Goal: Task Accomplishment & Management: Use online tool/utility

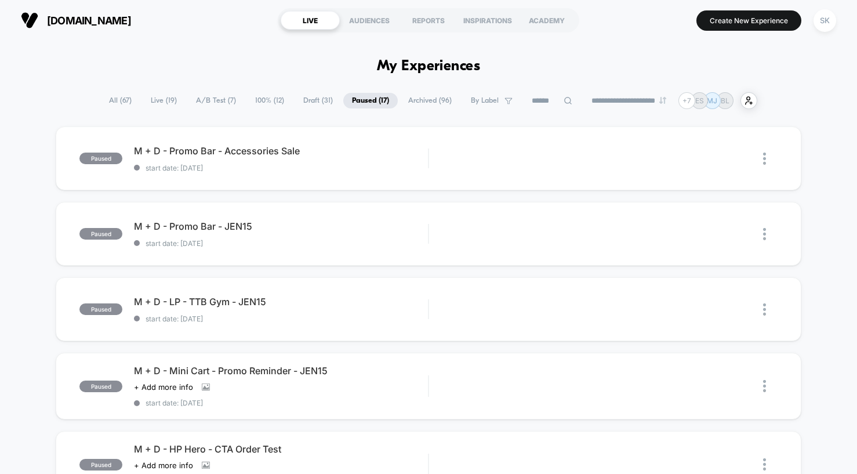
click at [265, 104] on span "100% ( 12 )" at bounding box center [269, 101] width 46 height 16
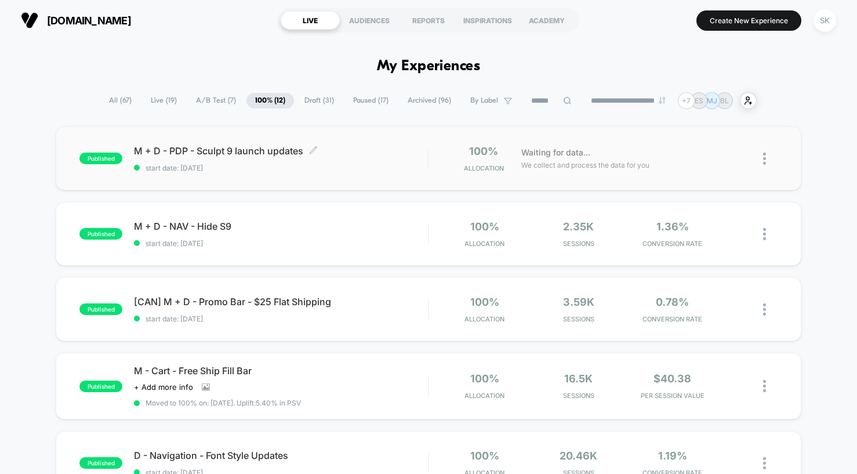
click at [338, 170] on span "start date: [DATE]" at bounding box center [281, 167] width 294 height 9
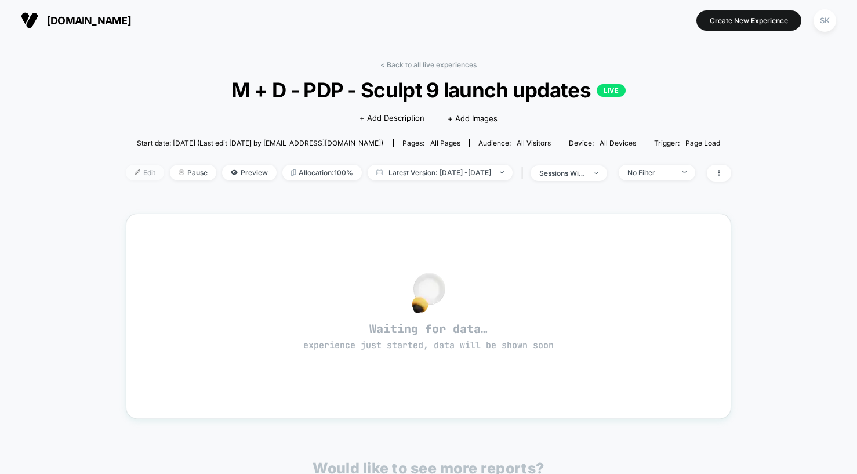
click at [134, 171] on img at bounding box center [137, 172] width 6 height 6
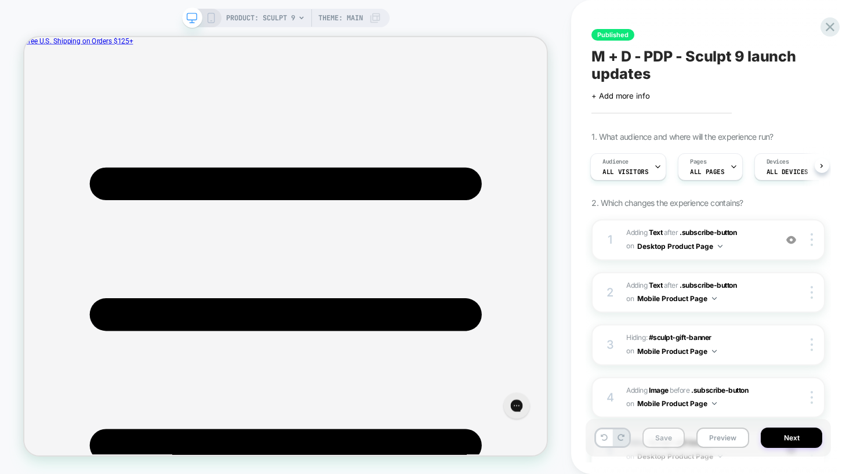
click at [655, 430] on button "Save" at bounding box center [663, 437] width 42 height 20
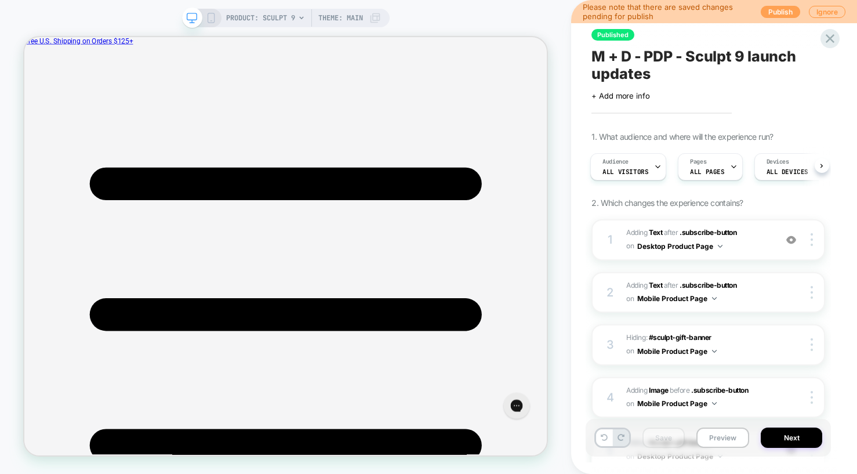
click at [778, 13] on button "Publish" at bounding box center [779, 12] width 39 height 12
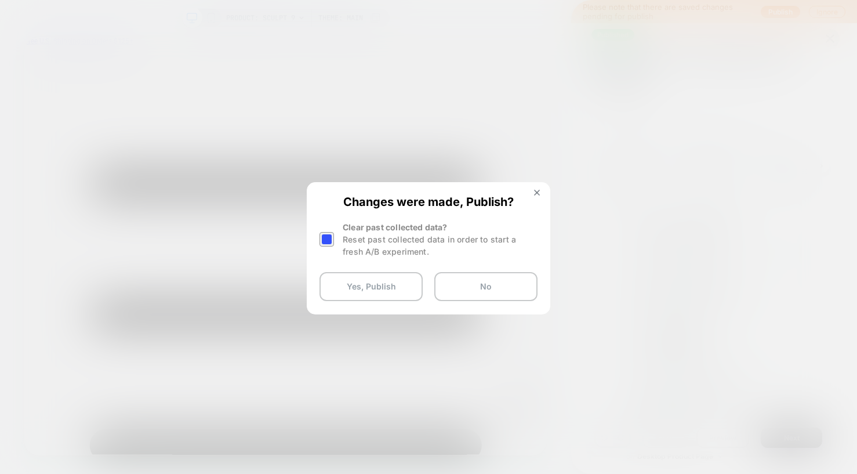
click at [332, 240] on div at bounding box center [326, 239] width 14 height 14
click at [398, 283] on button "Yes, Publish" at bounding box center [370, 286] width 103 height 29
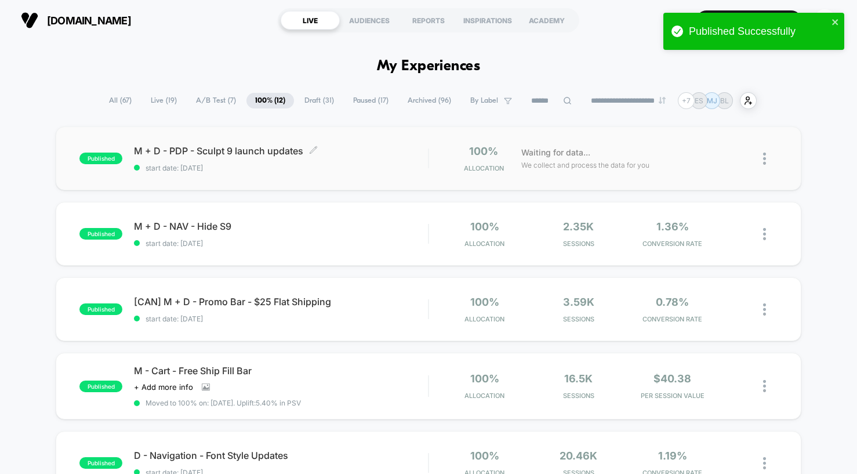
click at [303, 170] on span "start date: [DATE]" at bounding box center [281, 167] width 294 height 9
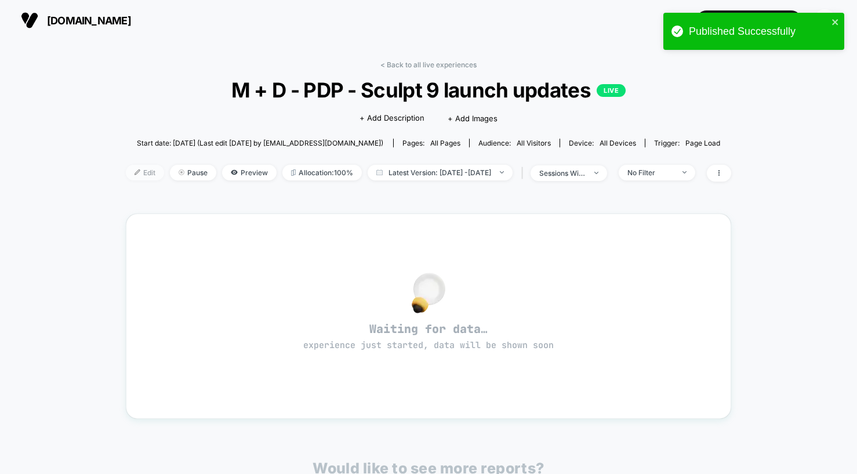
click at [131, 179] on span "Edit" at bounding box center [145, 173] width 38 height 16
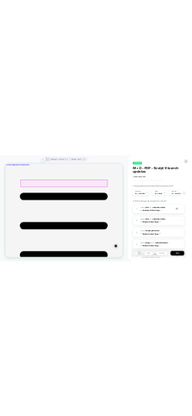
scroll to position [416, 0]
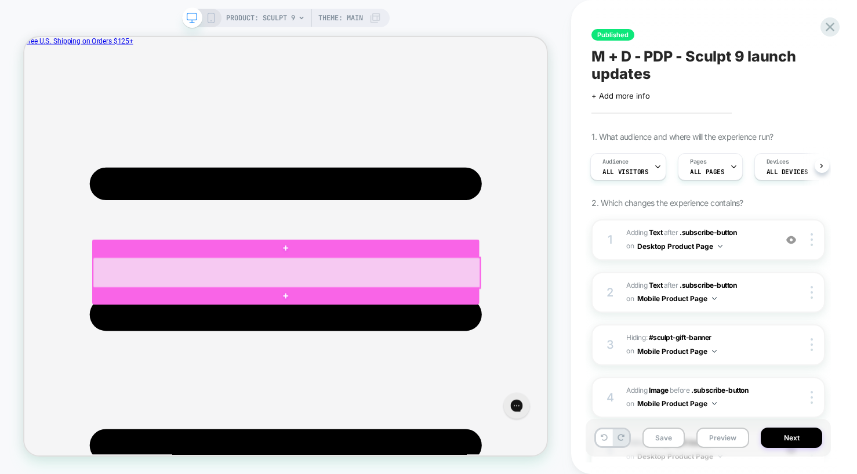
click at [264, 355] on div at bounding box center [374, 351] width 516 height 41
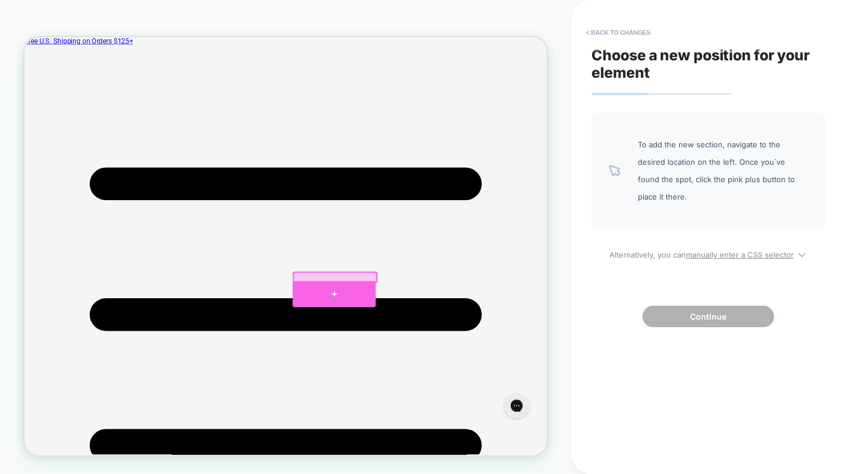
click at [464, 373] on div at bounding box center [437, 379] width 111 height 35
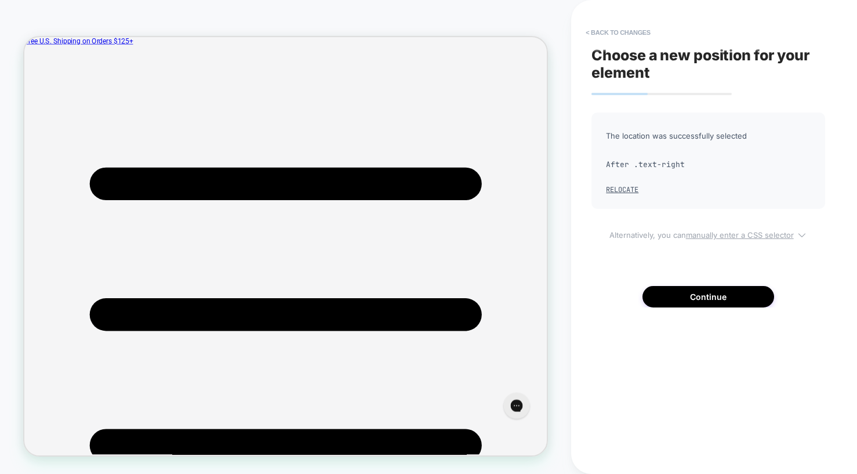
click at [725, 236] on u "manually enter a CSS selector" at bounding box center [740, 234] width 108 height 9
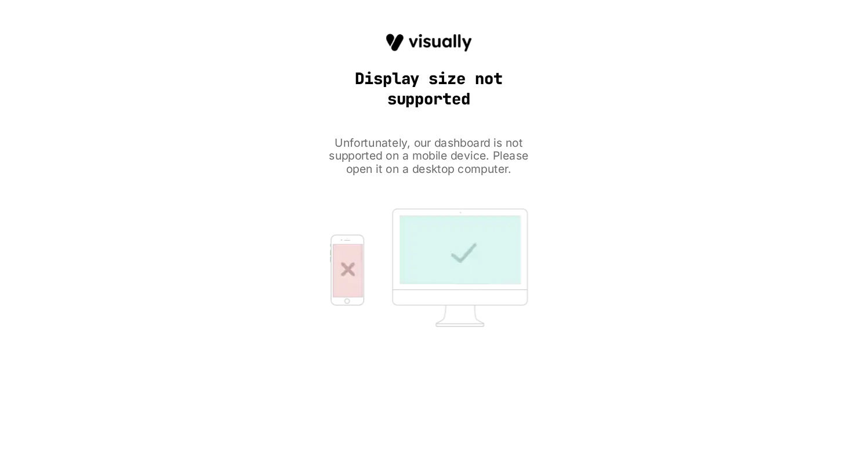
scroll to position [0, 0]
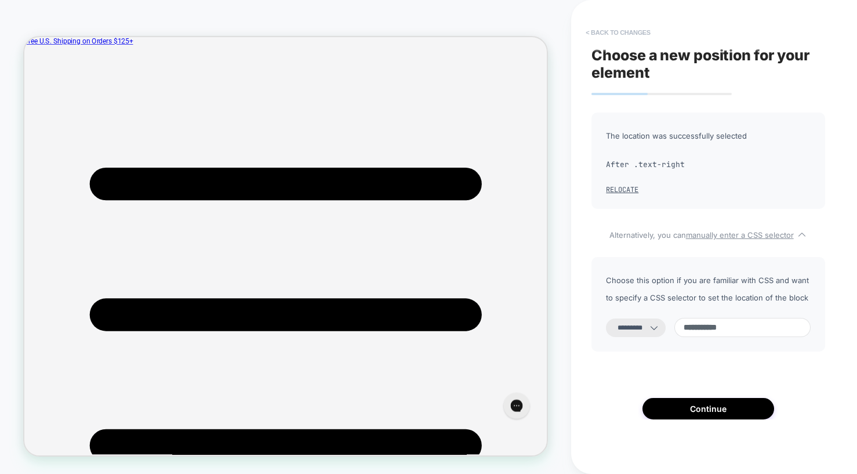
click at [603, 37] on button "< Back to changes" at bounding box center [618, 32] width 77 height 19
select select "*******"
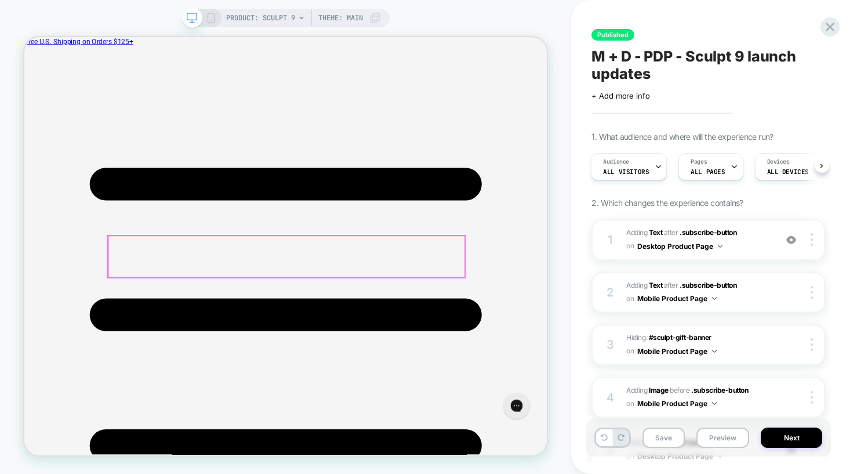
scroll to position [373, 0]
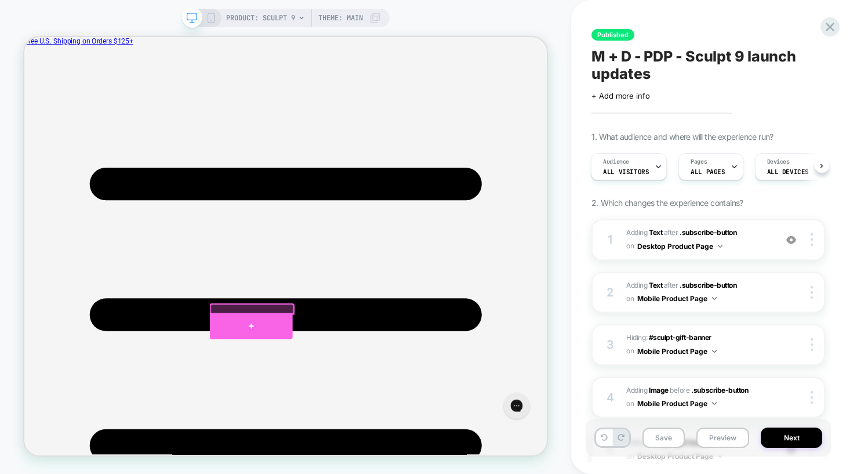
click at [321, 420] on div at bounding box center [326, 422] width 111 height 35
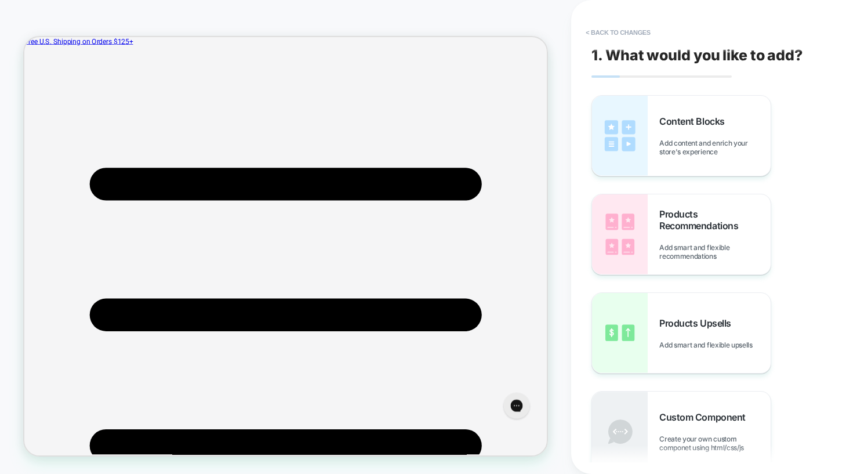
scroll to position [473, 0]
click at [598, 34] on button "< Back to changes" at bounding box center [618, 32] width 77 height 19
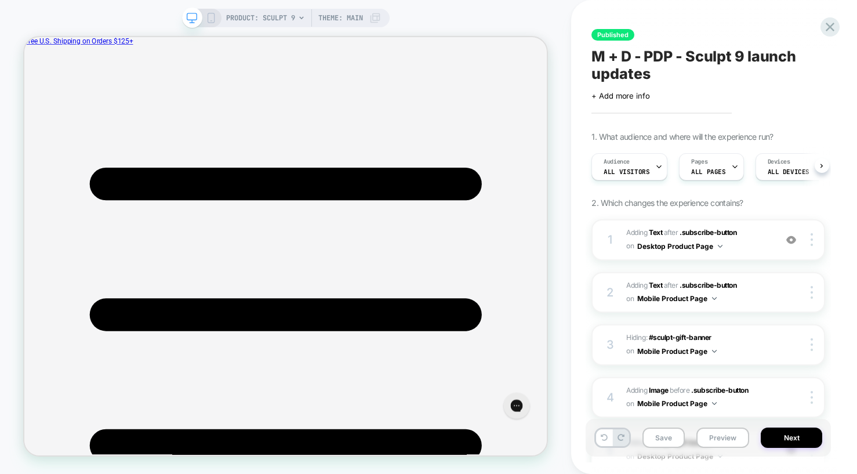
scroll to position [0, 1]
click at [302, 454] on div at bounding box center [327, 453] width 111 height 12
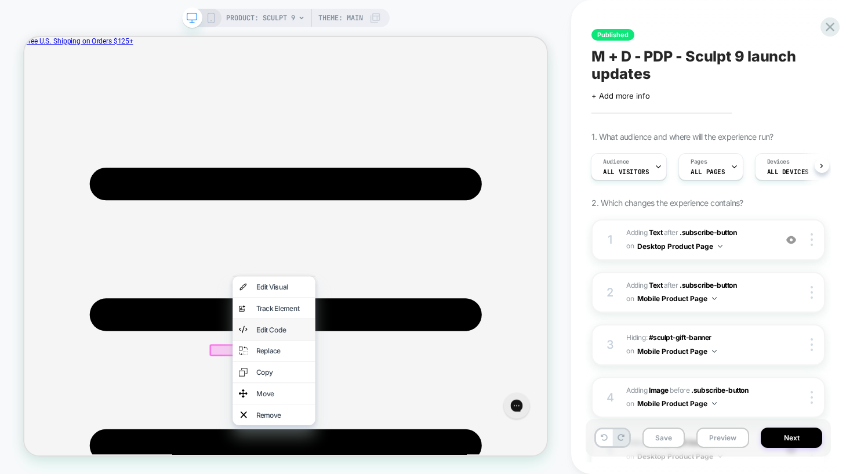
click at [325, 434] on div "Edit Code" at bounding box center [357, 427] width 110 height 28
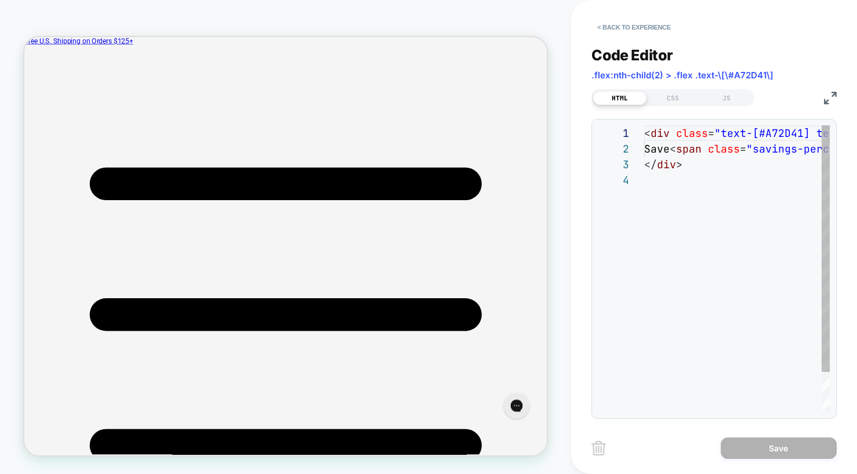
scroll to position [47, 0]
click at [606, 31] on button "< Back to experience" at bounding box center [633, 27] width 85 height 19
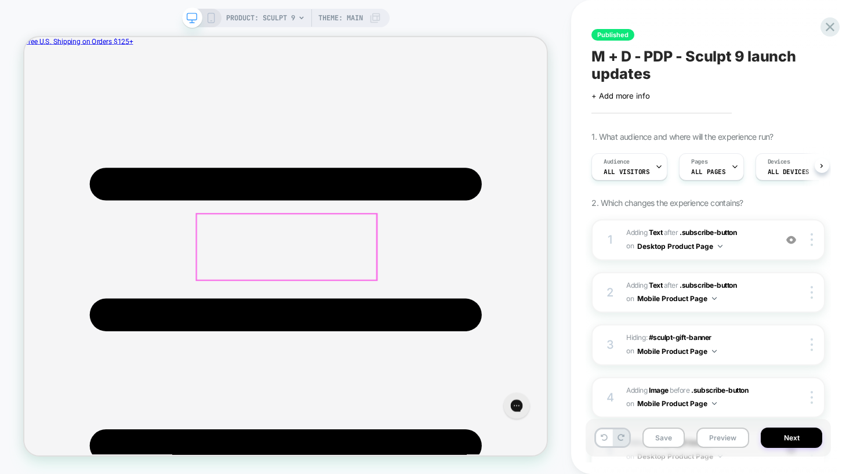
scroll to position [0, 1]
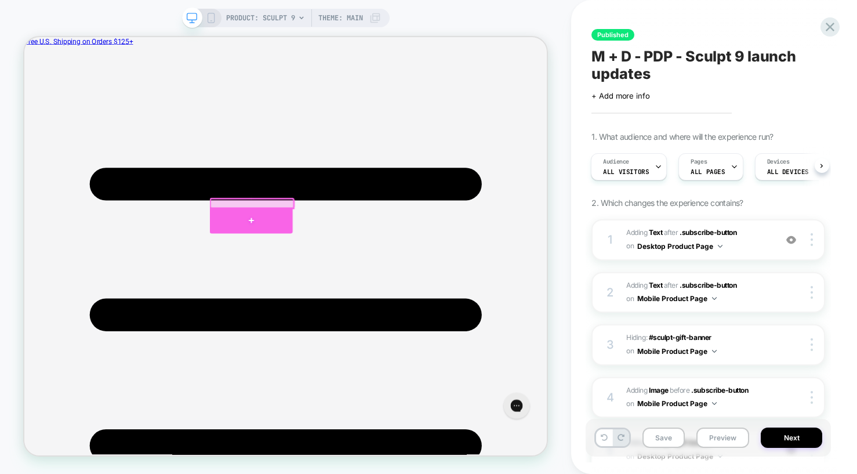
click at [282, 270] on div at bounding box center [326, 281] width 111 height 35
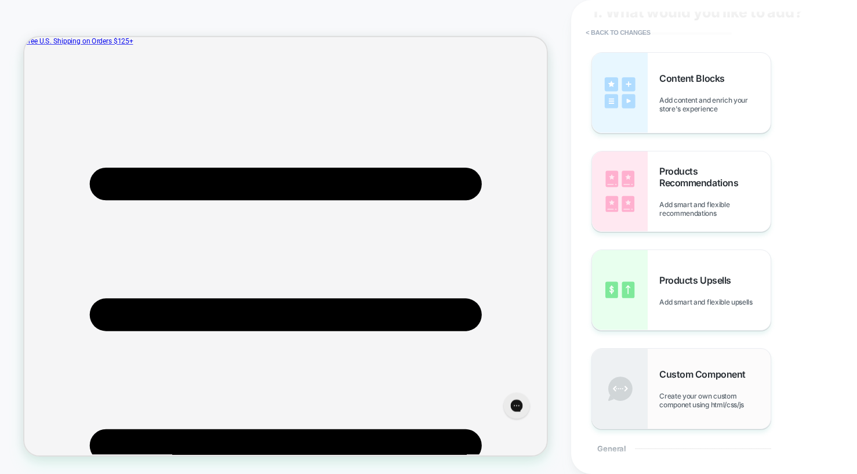
scroll to position [45, 0]
click at [671, 404] on span "Create your own custom componet using html/css/js" at bounding box center [714, 397] width 111 height 17
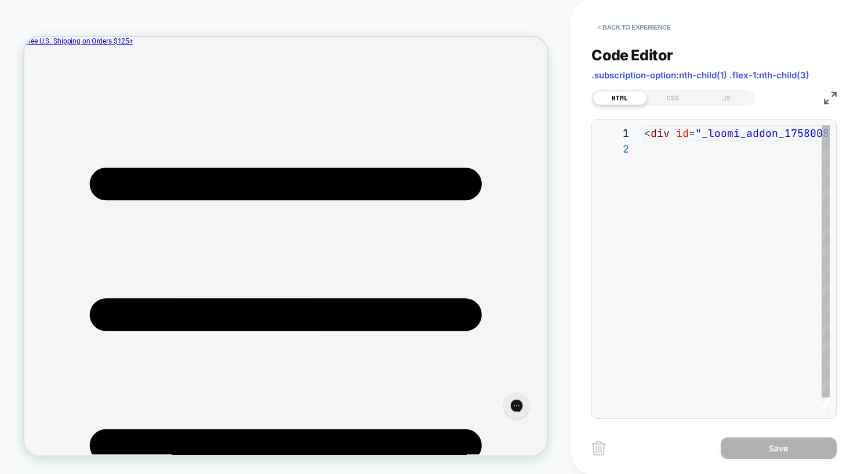
scroll to position [16, 0]
click at [634, 202] on div "1 2" at bounding box center [621, 276] width 46 height 303
click at [641, 190] on div "1 2" at bounding box center [621, 276] width 46 height 303
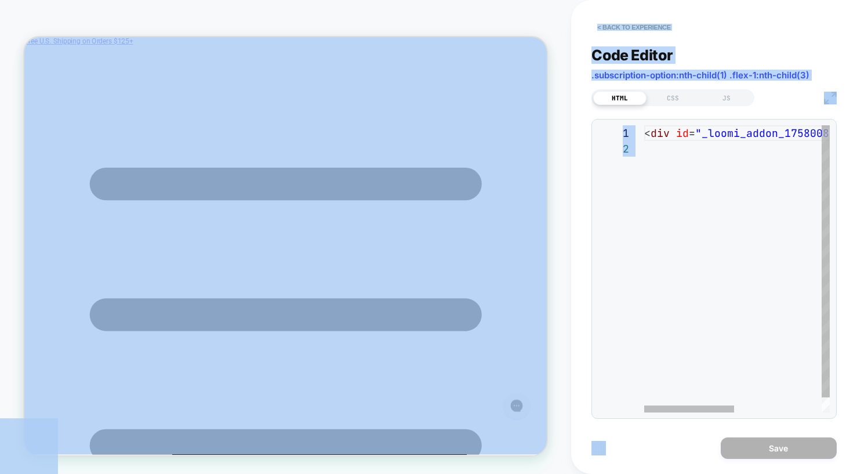
click at [641, 190] on div "1 2" at bounding box center [621, 276] width 46 height 303
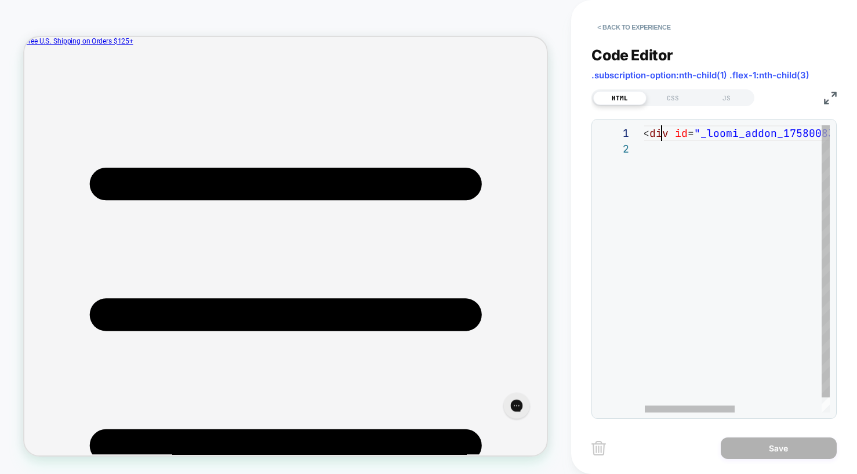
scroll to position [0, 19]
click at [663, 137] on div "< div id = "_loomi_addon_1758008371030" > Change Me! </ div >" at bounding box center [825, 276] width 365 height 303
type textarea "**********"
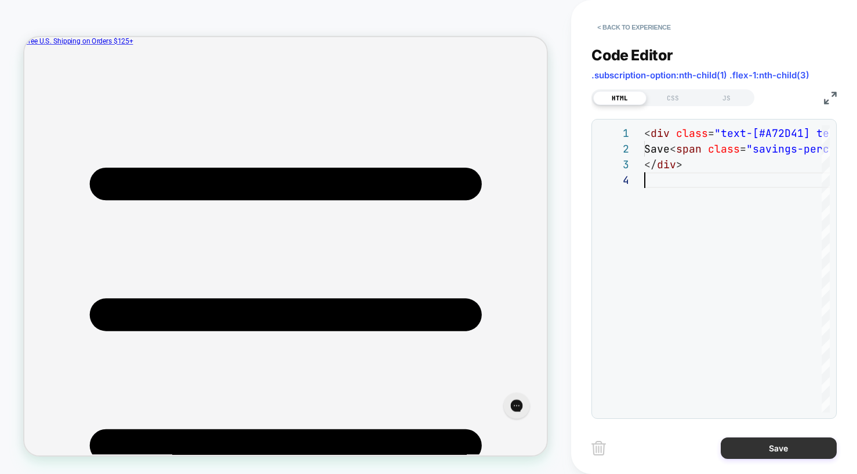
click at [743, 438] on button "Save" at bounding box center [778, 447] width 116 height 21
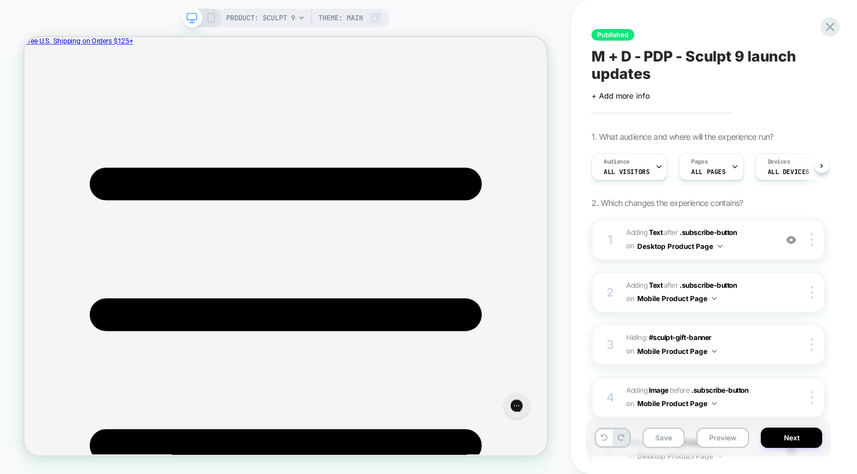
scroll to position [0, 1]
click at [384, 298] on div at bounding box center [383, 298] width 31 height 12
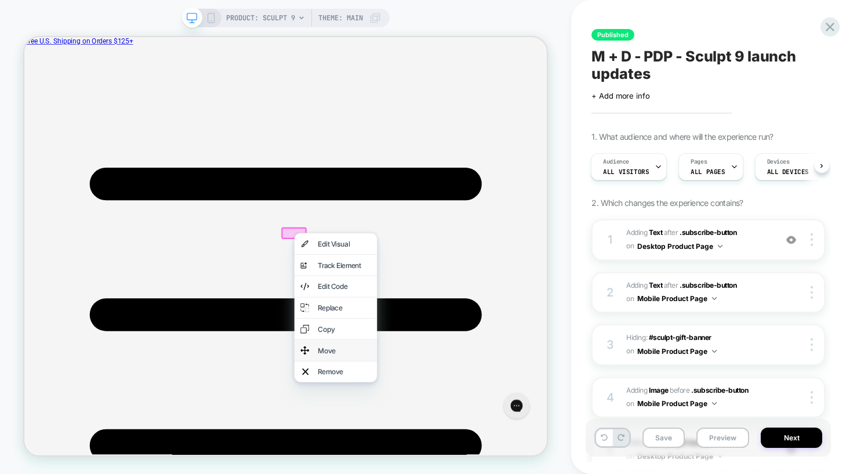
click at [431, 455] on div "Move" at bounding box center [451, 455] width 71 height 12
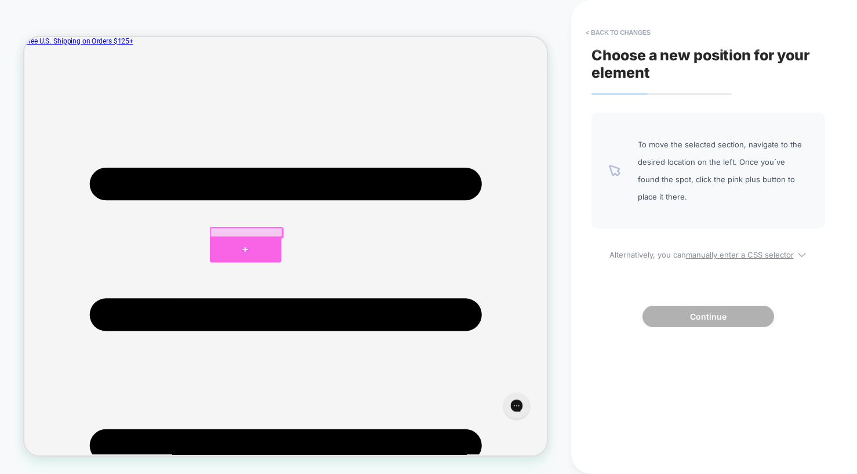
click at [301, 318] on div at bounding box center [319, 320] width 96 height 35
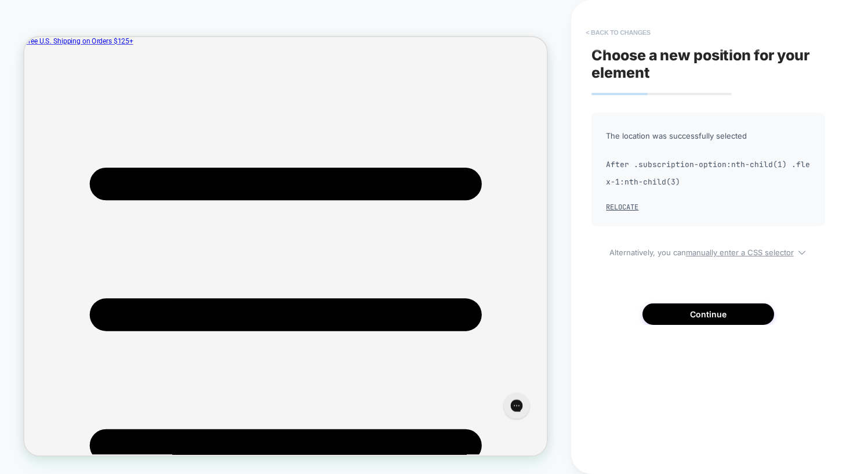
click at [631, 33] on button "< Back to changes" at bounding box center [618, 32] width 77 height 19
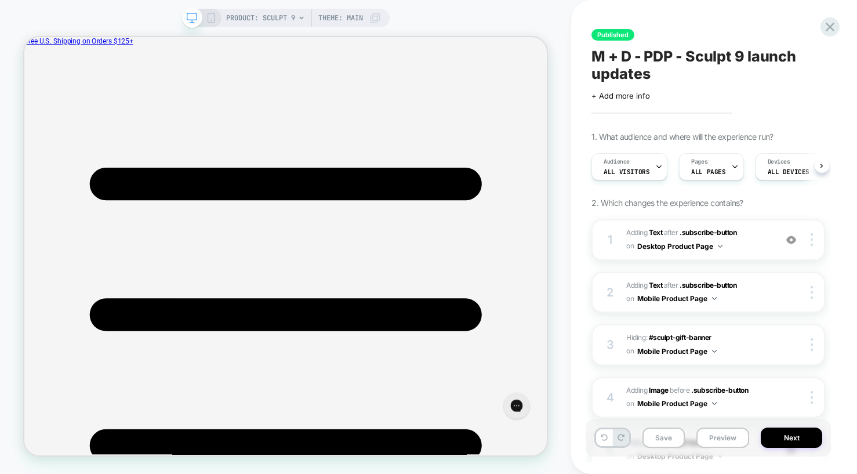
click at [631, 33] on span "Published" at bounding box center [612, 35] width 43 height 12
click at [826, 26] on icon at bounding box center [830, 27] width 16 height 16
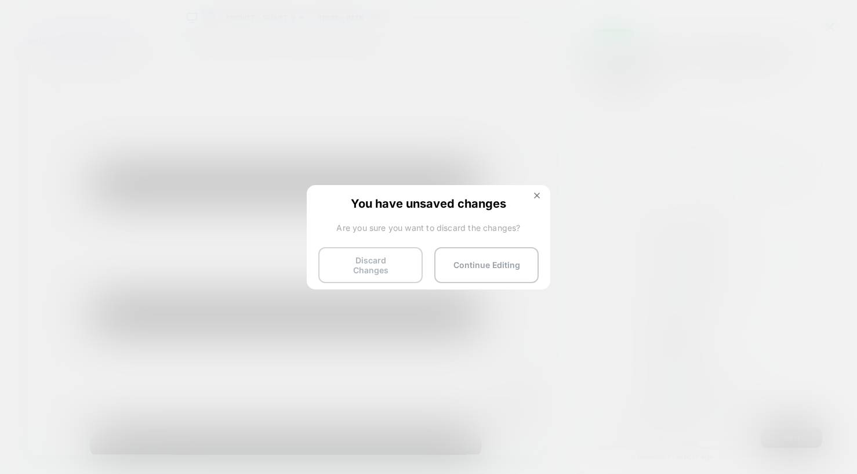
click at [377, 254] on button "Discard Changes" at bounding box center [370, 265] width 104 height 36
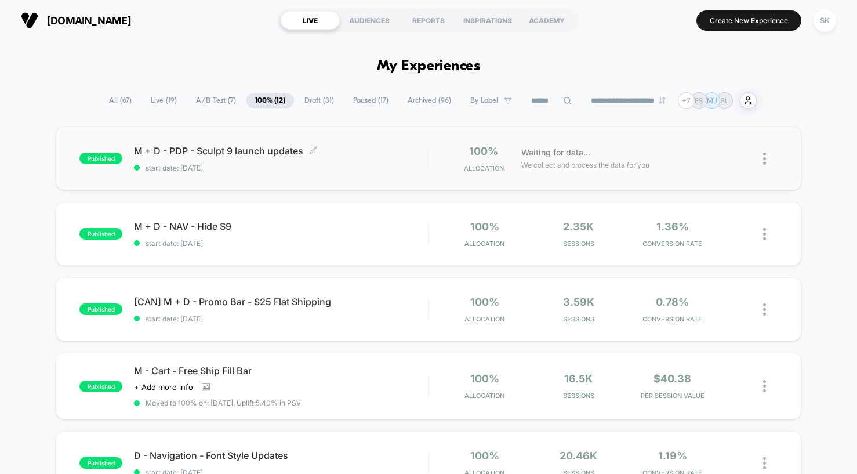
click at [271, 170] on span "start date: [DATE]" at bounding box center [281, 167] width 294 height 9
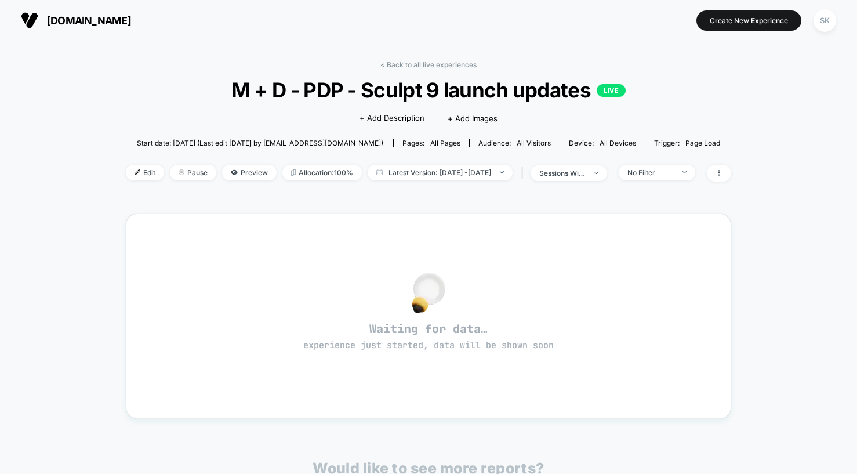
click at [437, 63] on link "< Back to all live experiences" at bounding box center [428, 64] width 96 height 9
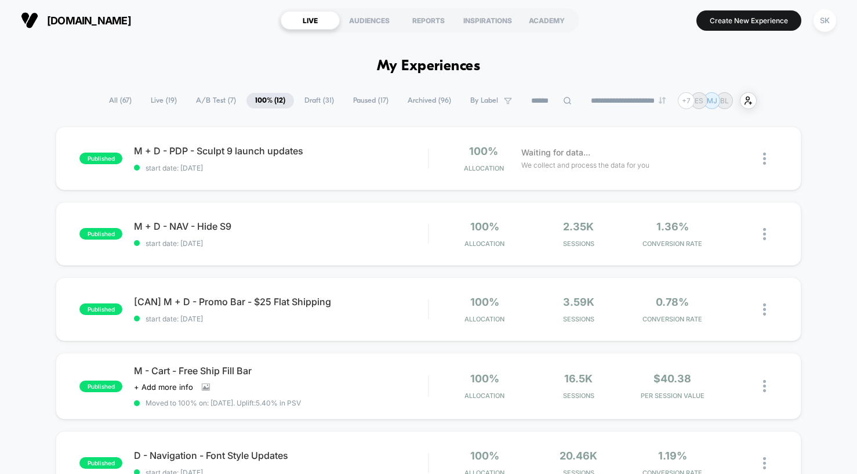
click at [311, 101] on span "Draft ( 31 )" at bounding box center [319, 101] width 47 height 16
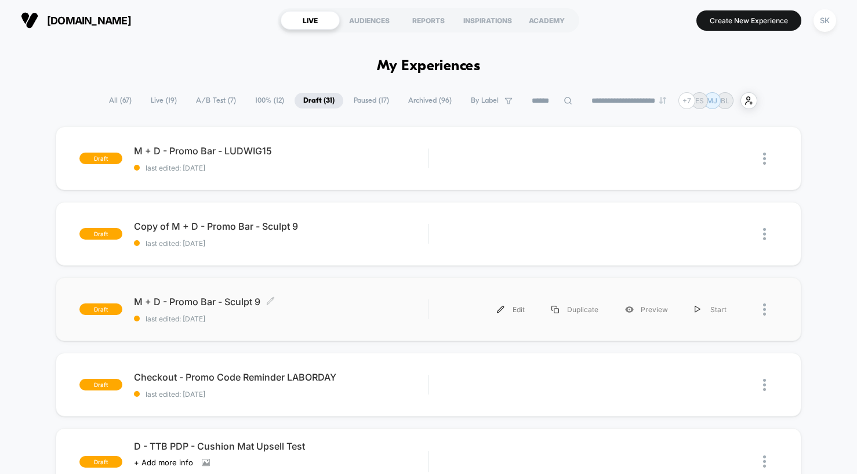
click at [319, 312] on div "M + D - Promo Bar - Sculpt 9 Click to edit experience details Click to edit exp…" at bounding box center [281, 309] width 294 height 27
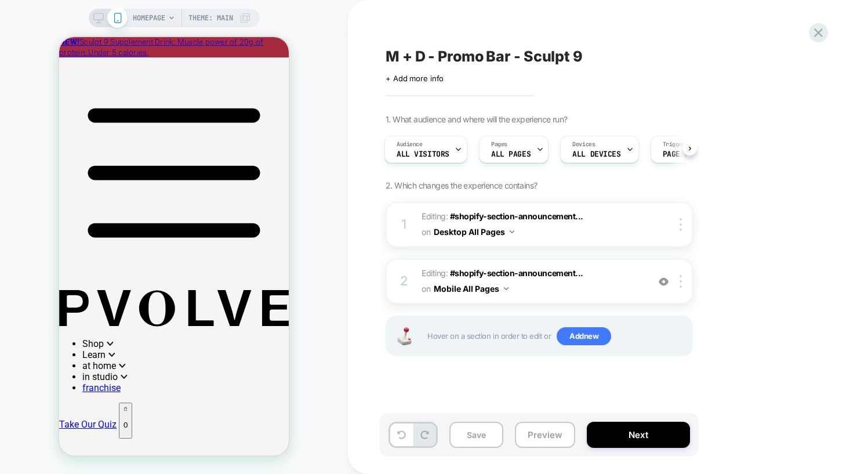
click at [97, 16] on icon at bounding box center [98, 18] width 10 height 10
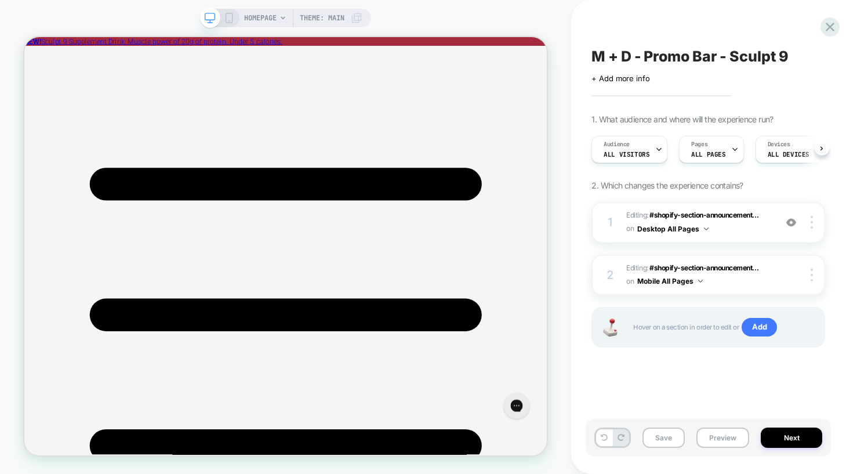
scroll to position [0, 1]
click at [743, 221] on span "Editing : #shopify-section-announcement... #shopify-section-announcement-bar on…" at bounding box center [698, 222] width 144 height 27
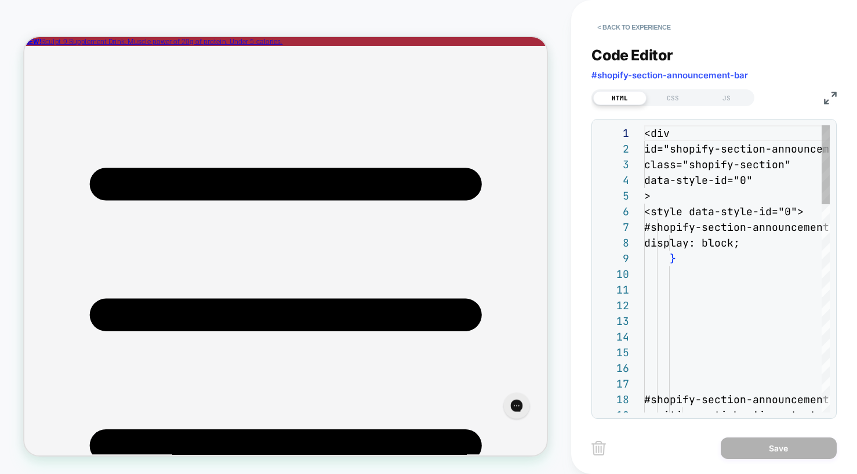
scroll to position [0, 0]
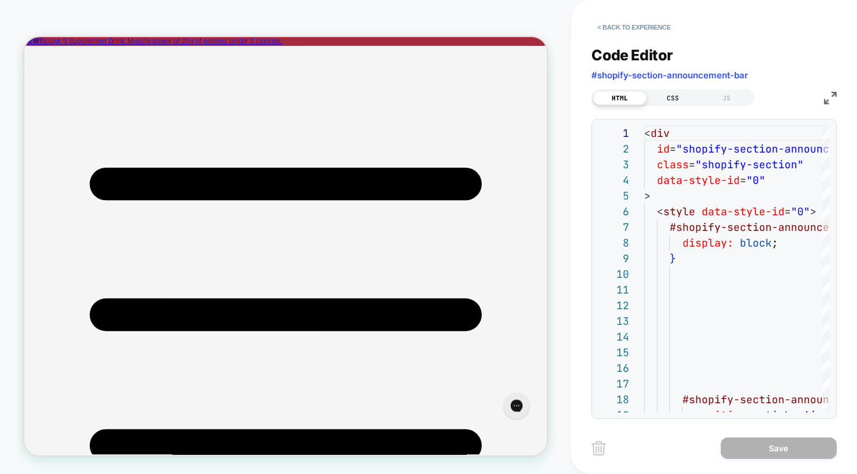
click at [661, 98] on div "CSS" at bounding box center [672, 98] width 53 height 14
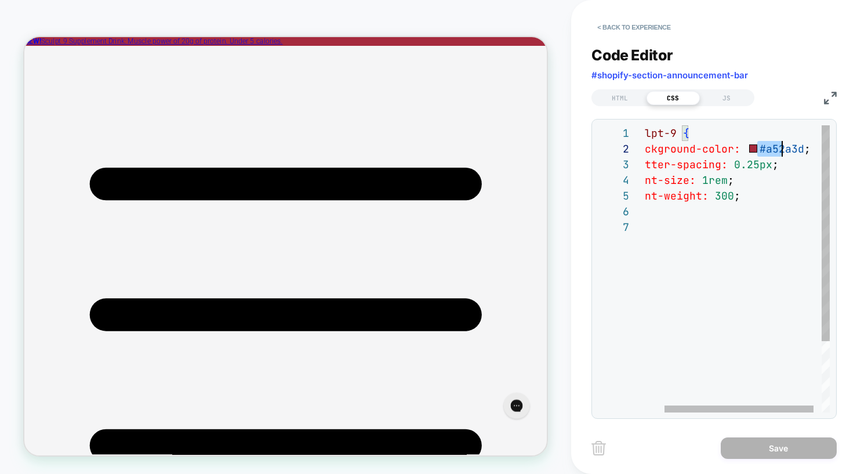
scroll to position [16, 174]
drag, startPoint x: 757, startPoint y: 150, endPoint x: 802, endPoint y: 150, distance: 45.2
click at [802, 150] on div ".sculpt-9 { background-color: #a52a3d ; letter-spacing: 0.25px ; font-size: 1re…" at bounding box center [729, 315] width 221 height 381
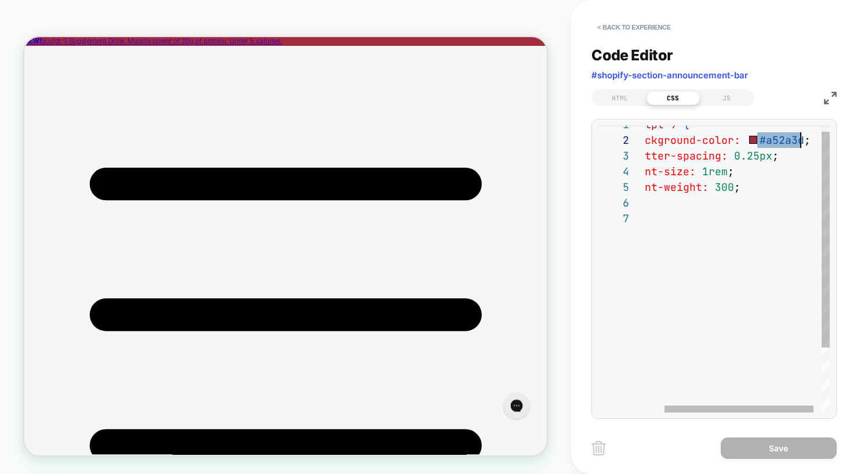
type textarea "**********"
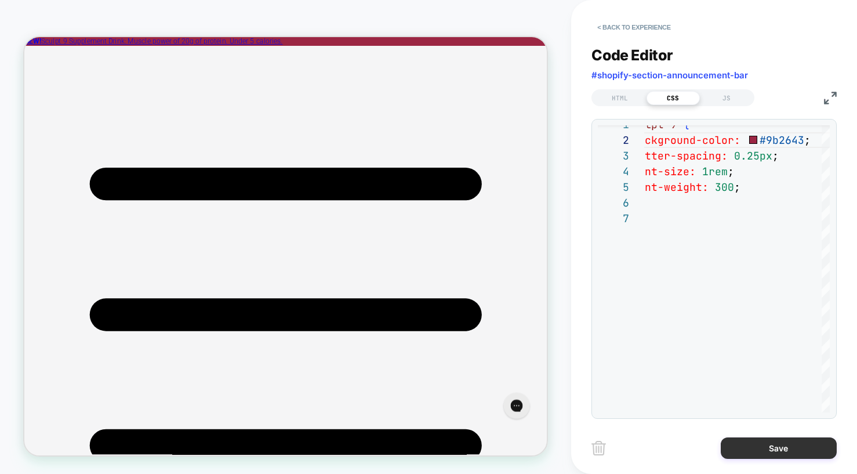
click at [771, 442] on button "Save" at bounding box center [778, 447] width 116 height 21
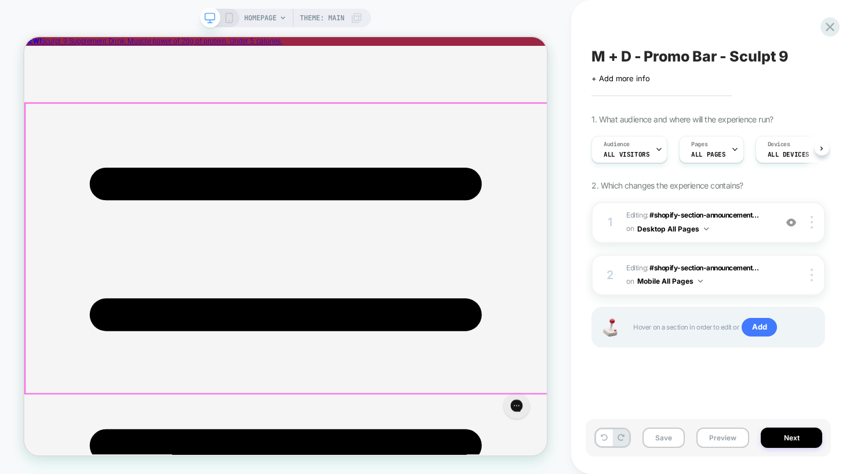
scroll to position [0, 1]
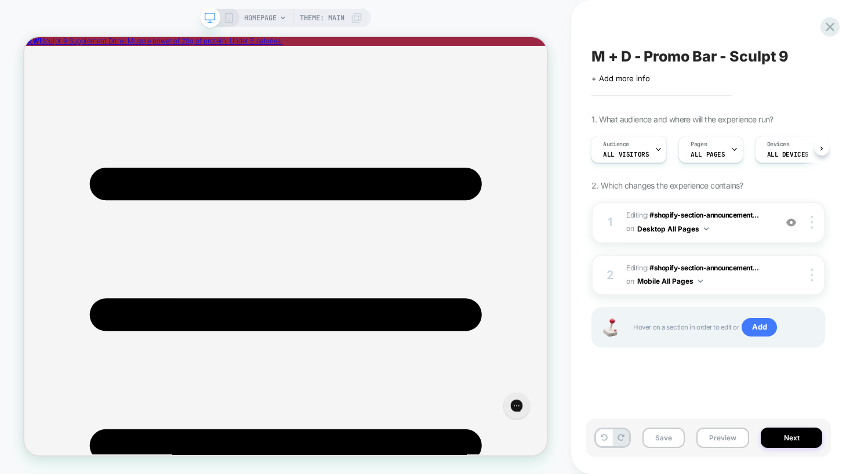
click at [230, 17] on icon at bounding box center [229, 18] width 10 height 10
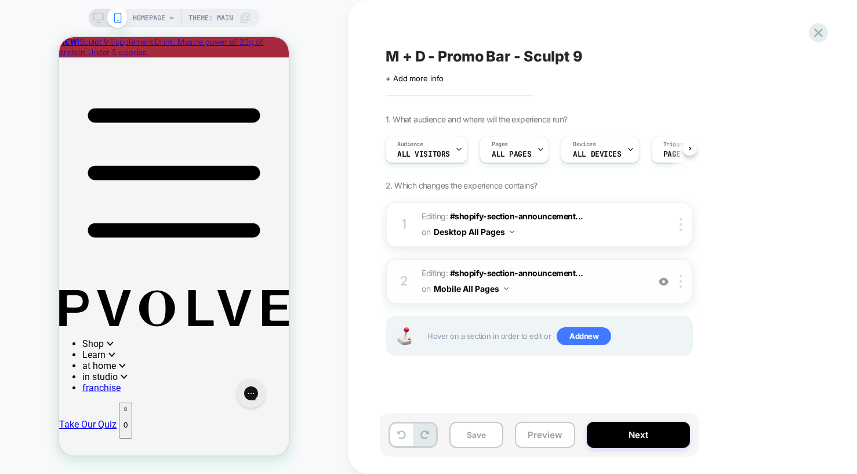
click at [569, 285] on span "Editing : #shopify-section-announcement... #shopify-section-announcement-bar on…" at bounding box center [531, 280] width 221 height 31
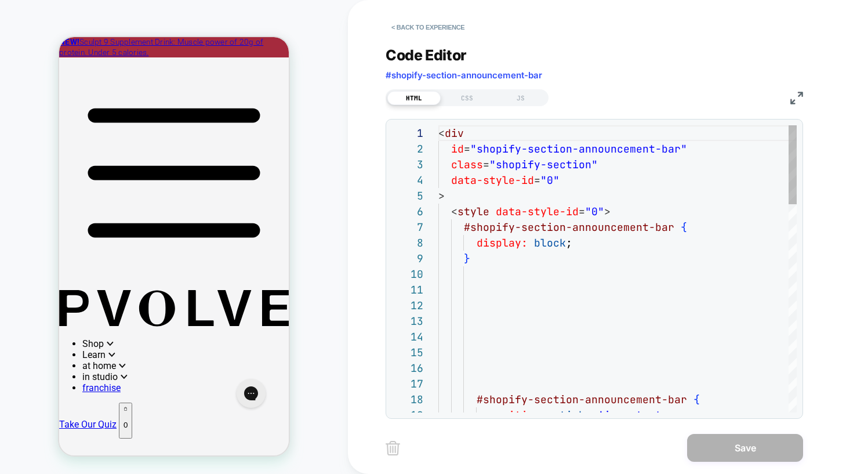
scroll to position [156, 0]
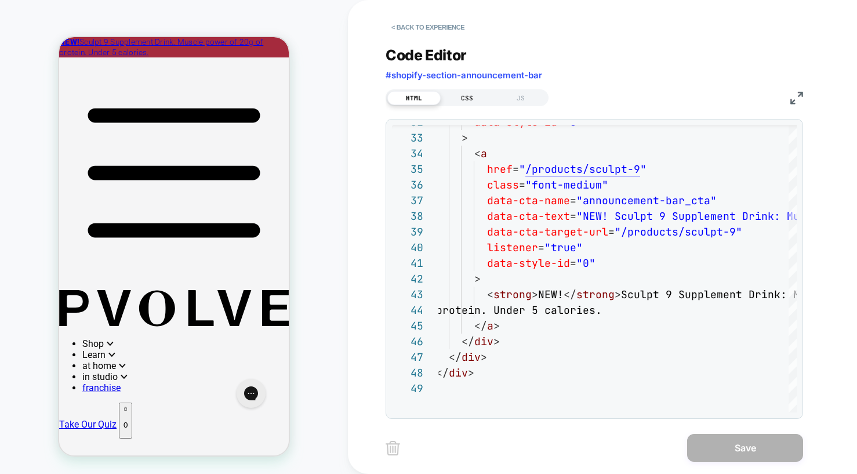
click at [465, 100] on div "CSS" at bounding box center [466, 98] width 53 height 14
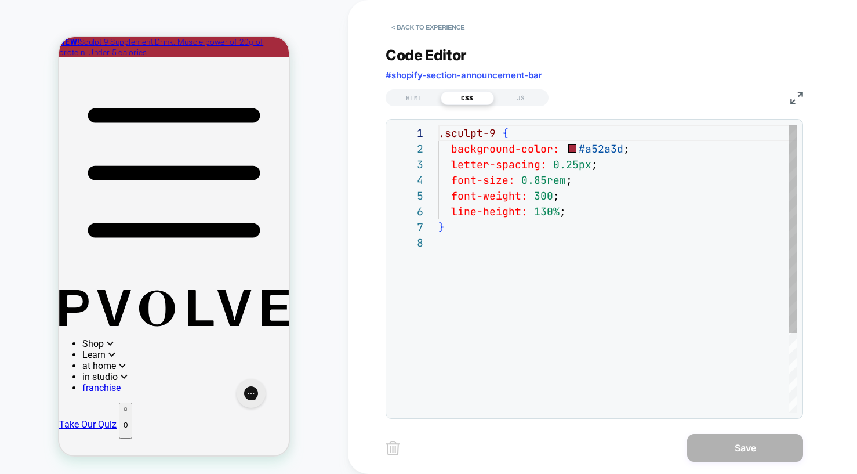
scroll to position [110, 0]
click at [590, 153] on div ".sculpt-9 { background-color: #a52a3d ; letter-spacing: 0.25px ; font-size: 0.8…" at bounding box center [617, 323] width 358 height 396
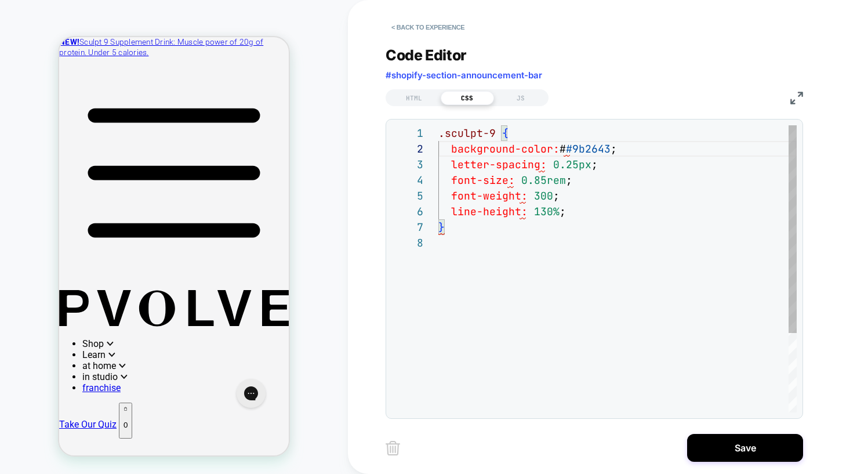
click at [571, 147] on div ".sculpt-9 { background-color: # #9b2643 ; letter-spacing: 0.25px ; font-size: 0…" at bounding box center [617, 323] width 358 height 396
type textarea "**********"
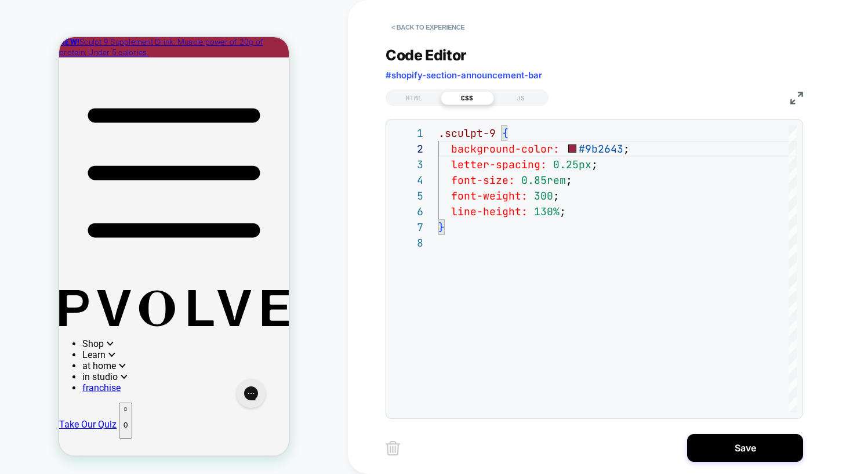
click at [754, 461] on div "Save" at bounding box center [593, 447] width 417 height 29
click at [753, 447] on button "Save" at bounding box center [745, 448] width 116 height 28
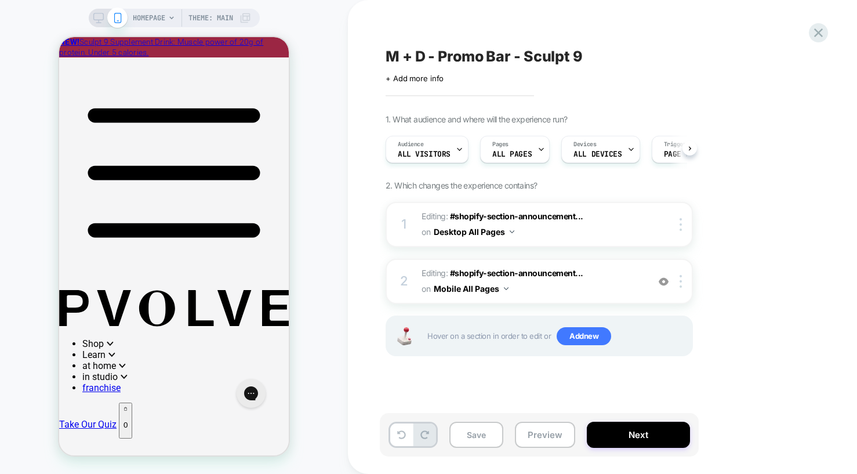
scroll to position [0, 1]
click at [607, 290] on span "Editing : #shopify-section-announcement... #shopify-section-announcement-bar on…" at bounding box center [531, 280] width 221 height 31
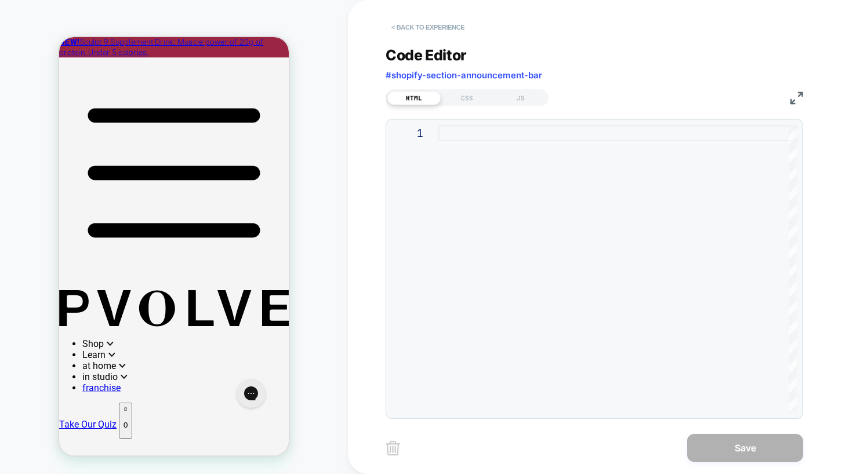
click at [429, 18] on button "< Back to experience" at bounding box center [427, 27] width 85 height 19
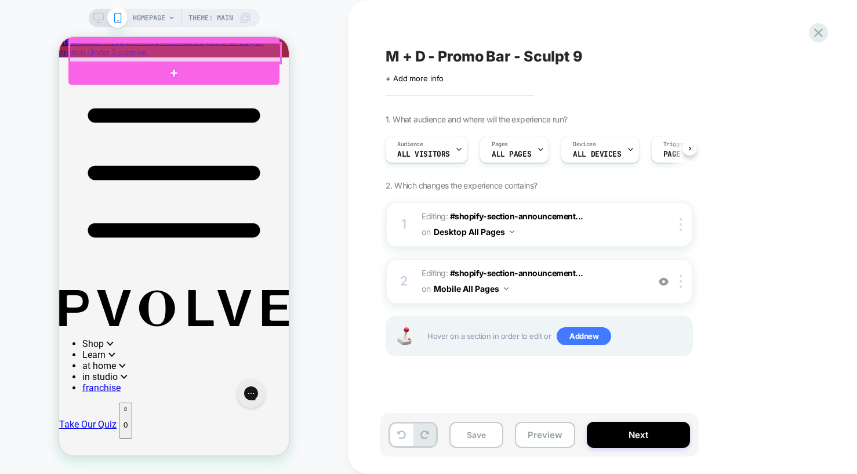
click at [252, 49] on div at bounding box center [175, 53] width 211 height 20
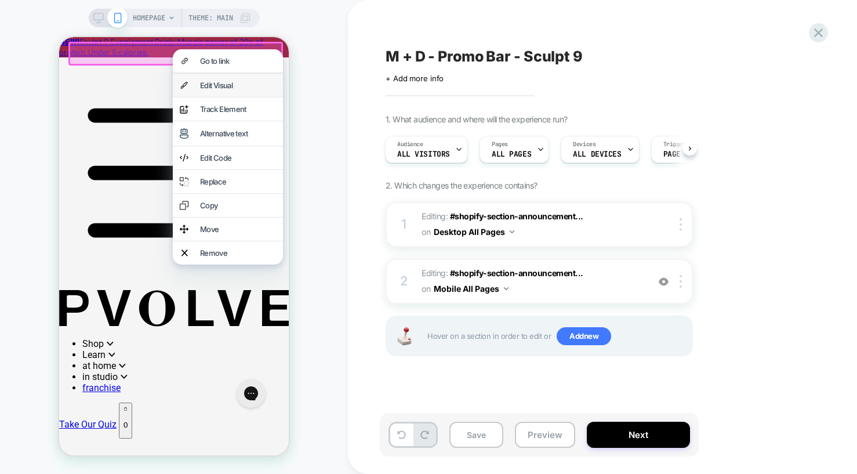
click at [205, 87] on div "Edit Visual" at bounding box center [238, 85] width 76 height 9
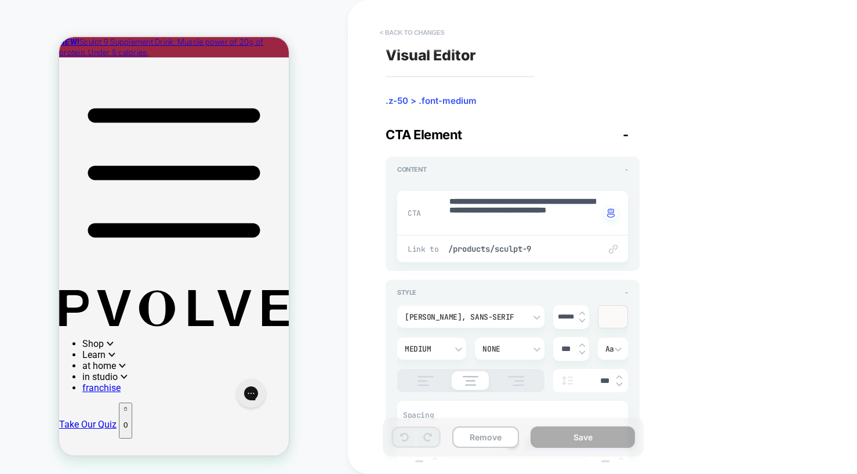
click at [413, 32] on button "< Back to changes" at bounding box center [412, 32] width 77 height 19
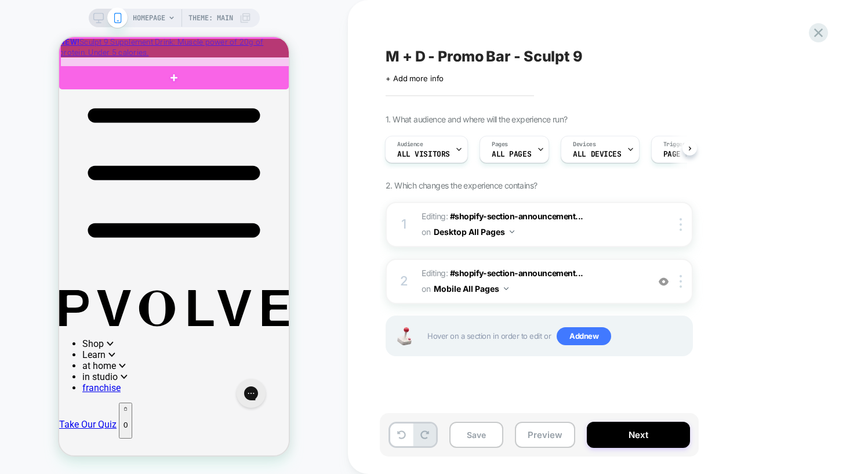
click at [283, 52] on div at bounding box center [175, 53] width 230 height 30
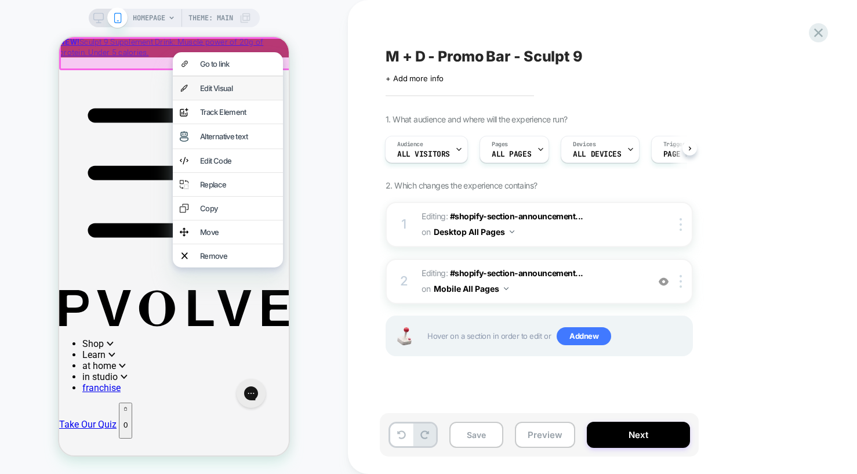
click at [211, 93] on div "Edit Visual" at bounding box center [238, 87] width 76 height 9
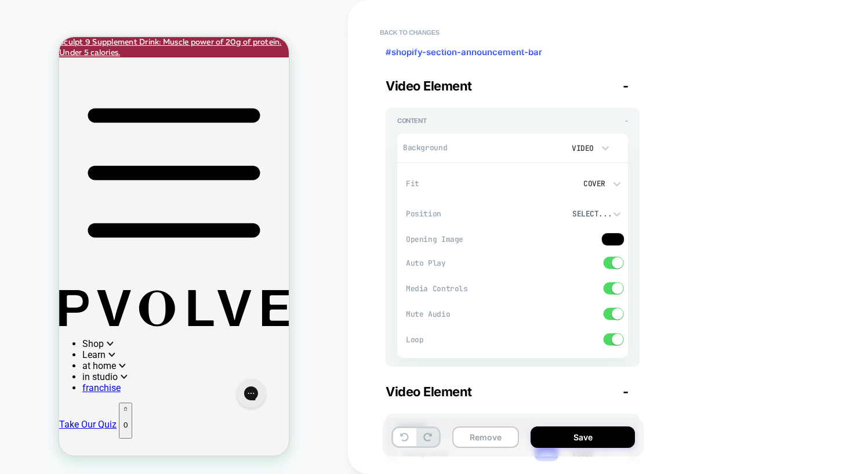
type textarea "*"
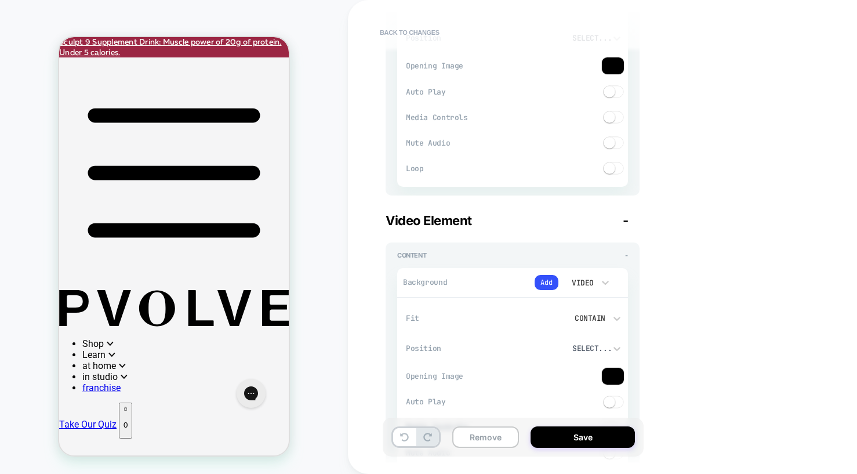
scroll to position [533, 0]
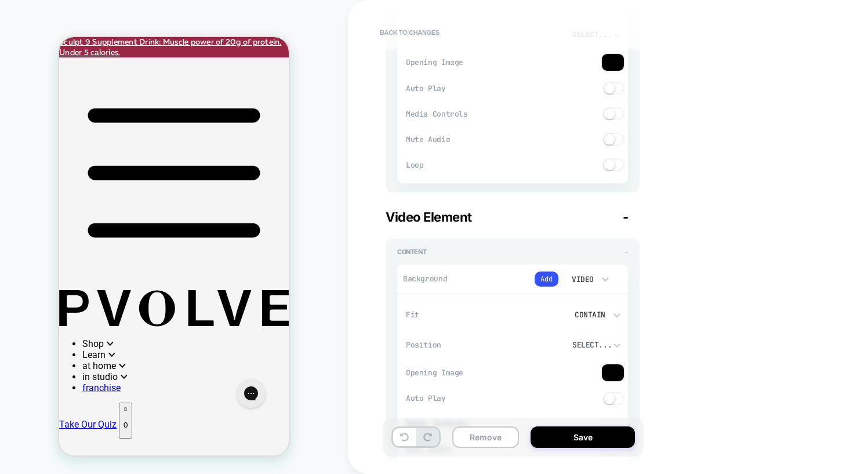
click at [614, 62] on img at bounding box center [612, 62] width 23 height 18
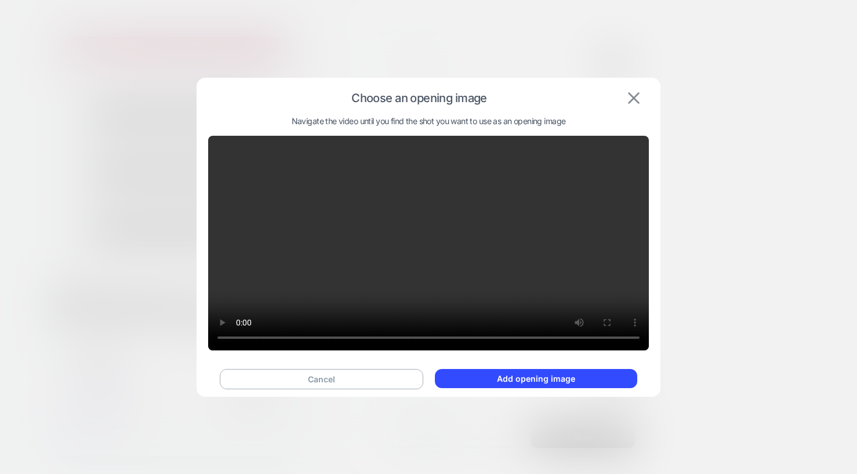
click at [632, 101] on img at bounding box center [634, 98] width 12 height 12
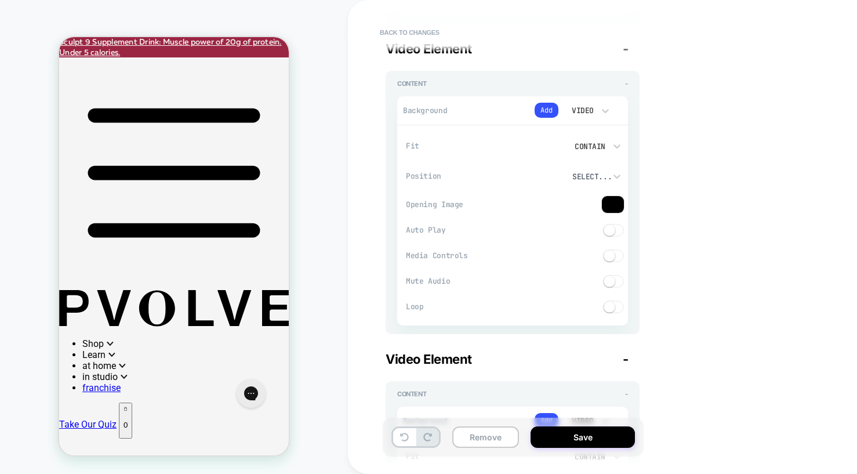
scroll to position [1013, 0]
click at [383, 33] on button "Back to changes" at bounding box center [409, 32] width 71 height 19
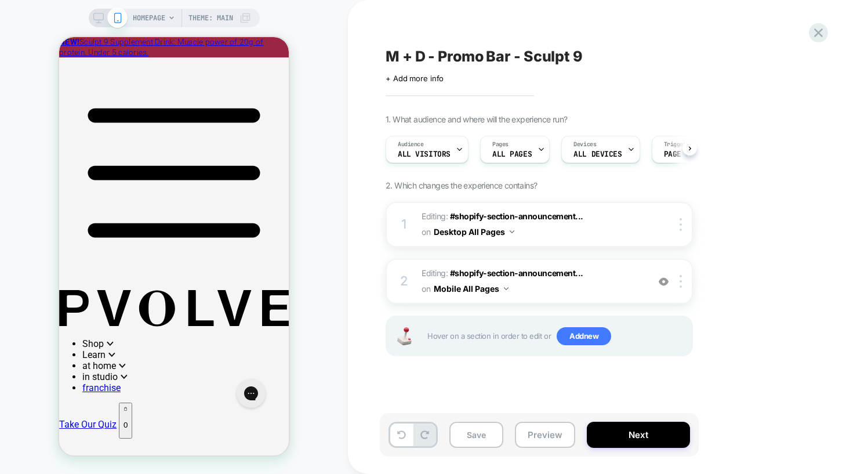
scroll to position [0, 1]
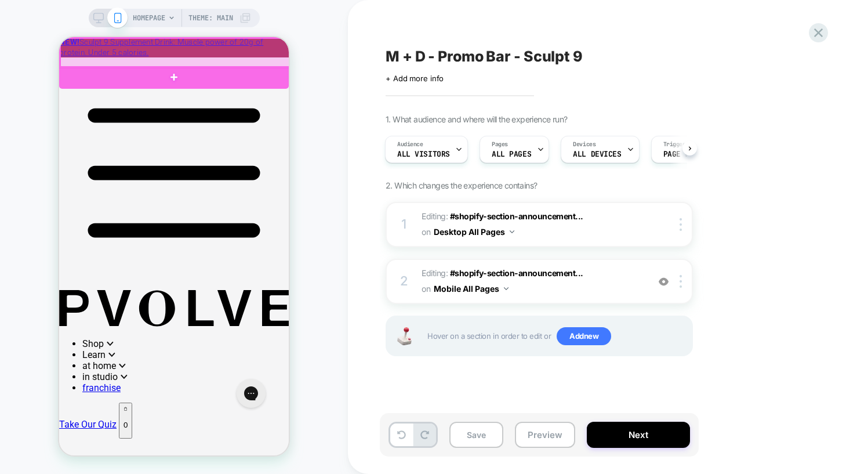
click at [281, 45] on div at bounding box center [175, 53] width 230 height 30
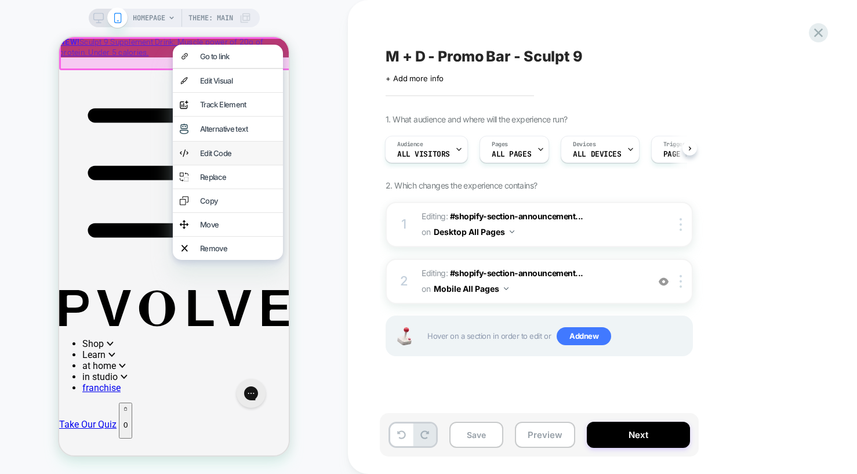
click at [198, 165] on div "Edit Code" at bounding box center [228, 152] width 110 height 23
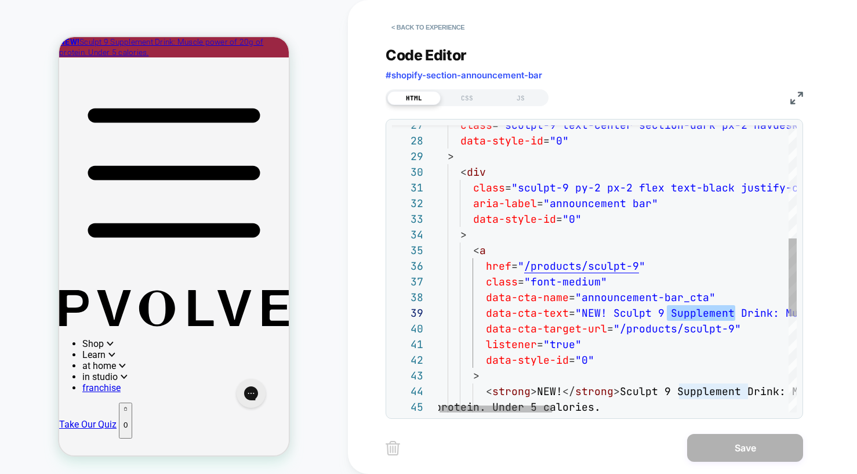
scroll to position [125, 294]
drag, startPoint x: 667, startPoint y: 312, endPoint x: 730, endPoint y: 309, distance: 62.7
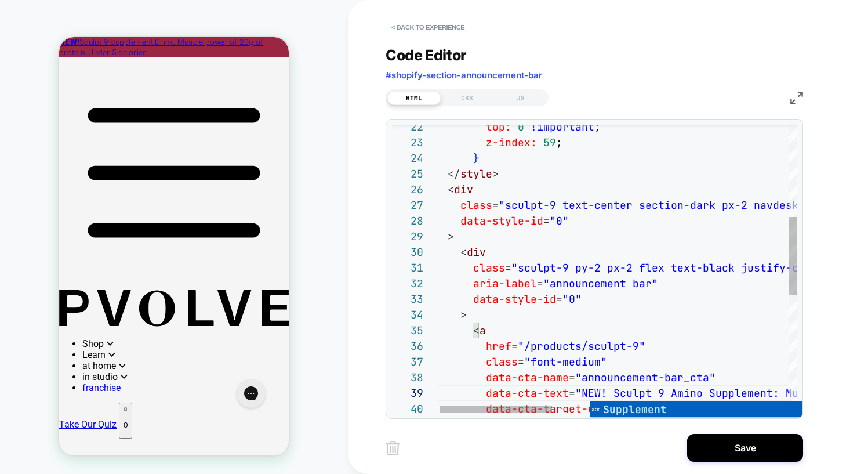
scroll to position [94, 169]
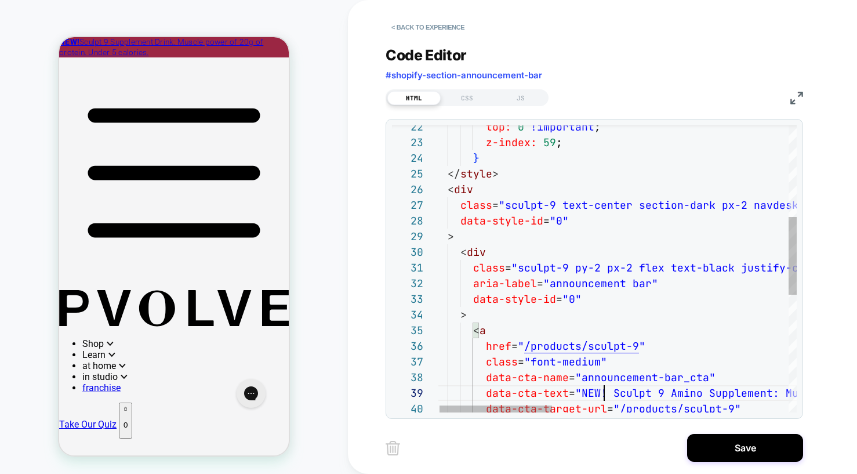
scroll to position [125, 169]
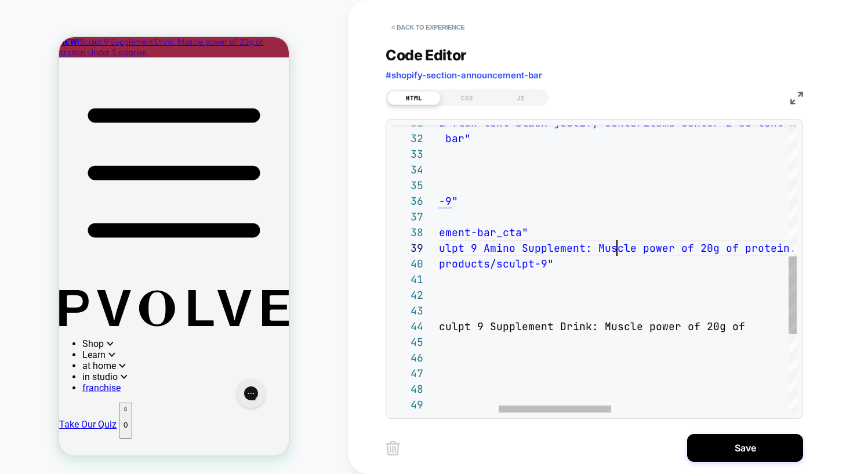
scroll to position [125, 369]
click at [616, 249] on div "class = "sculpt-9 py-2 px-2 flex text-black justify-center items-center z-50 te…" at bounding box center [802, 172] width 1110 height 1054
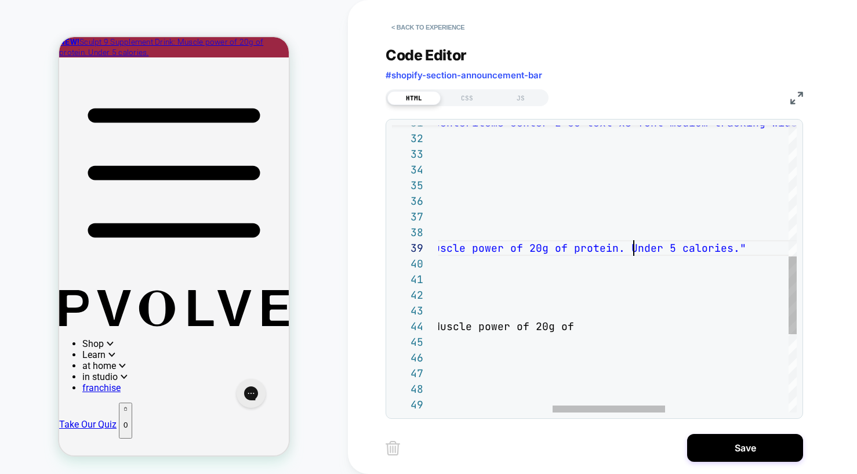
click at [632, 246] on div "class = "sculpt-9 py-2 px-2 flex text-black justify-center items-center z-50 te…" at bounding box center [632, 172] width 1110 height 1054
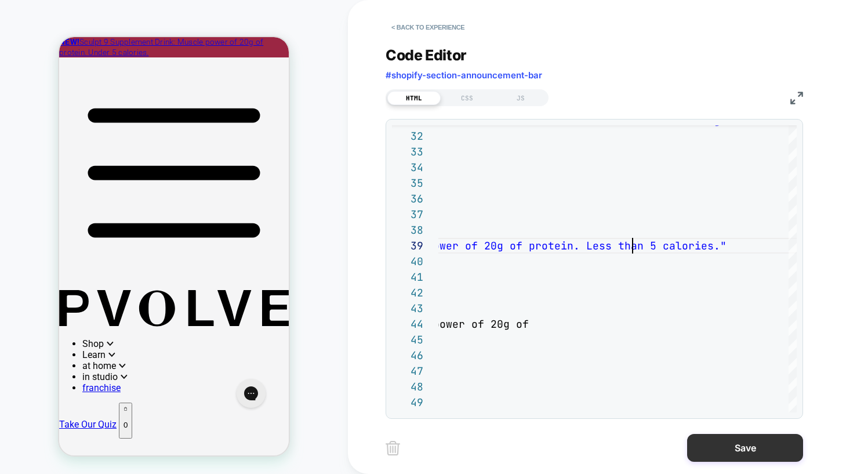
type textarea "**********"
click at [731, 449] on button "Save" at bounding box center [745, 448] width 116 height 28
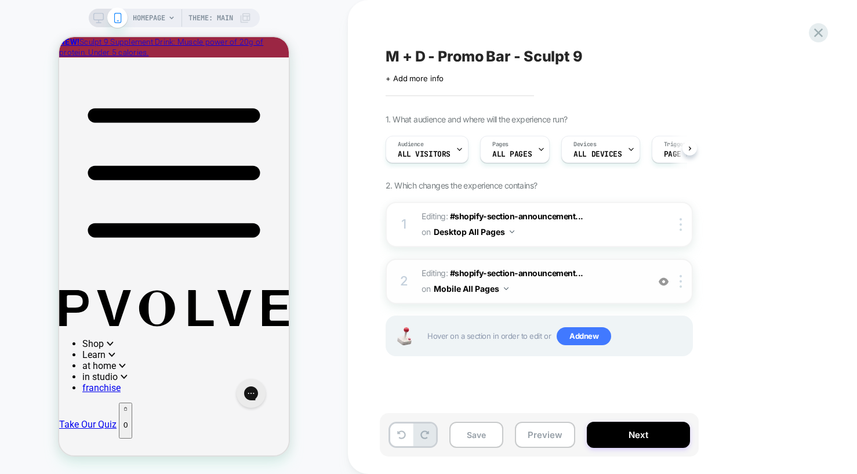
scroll to position [0, 1]
click at [591, 276] on span "Editing : #shopify-section-announcement... #shopify-section-announcement-bar on…" at bounding box center [531, 280] width 221 height 31
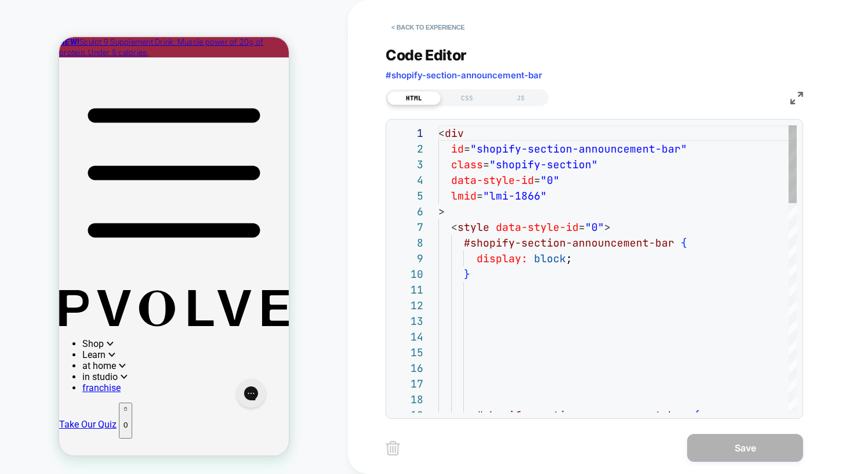
scroll to position [156, 0]
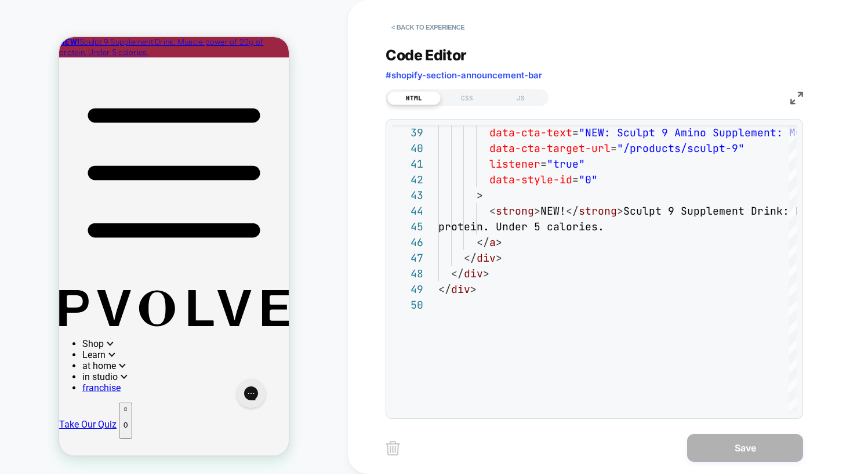
click at [793, 99] on img at bounding box center [796, 98] width 13 height 13
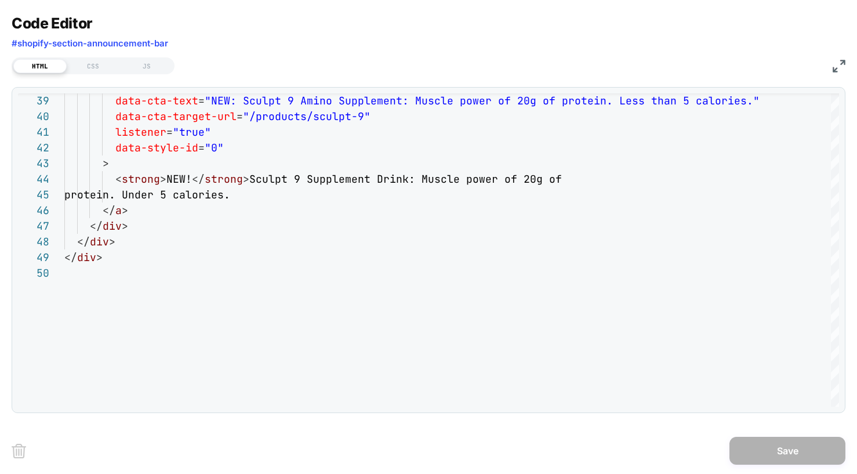
click at [827, 66] on div "HTML CSS JS" at bounding box center [428, 64] width 833 height 20
click at [840, 68] on img at bounding box center [838, 66] width 13 height 13
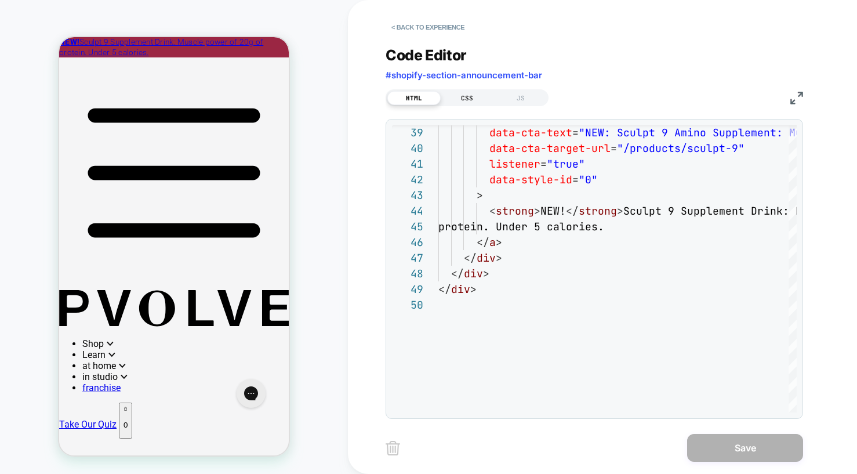
click at [469, 97] on div "CSS" at bounding box center [466, 98] width 53 height 14
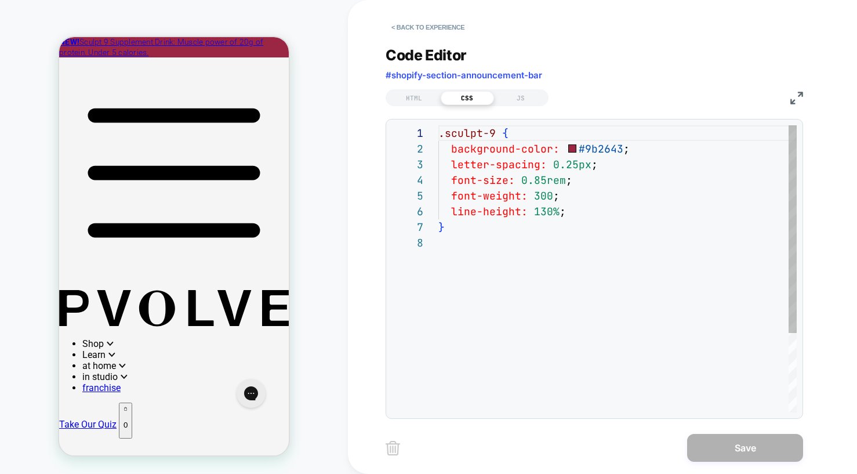
scroll to position [110, 0]
click at [396, 96] on div "HTML" at bounding box center [413, 98] width 53 height 14
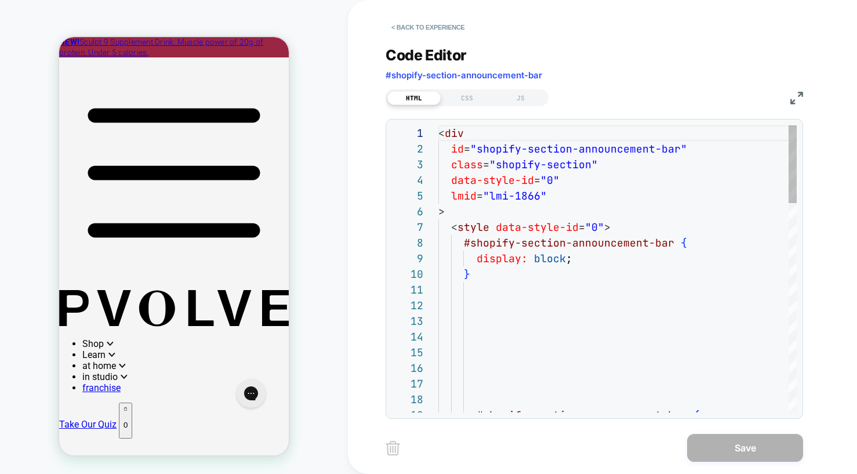
scroll to position [156, 0]
click at [445, 21] on button "< Back to experience" at bounding box center [427, 27] width 85 height 19
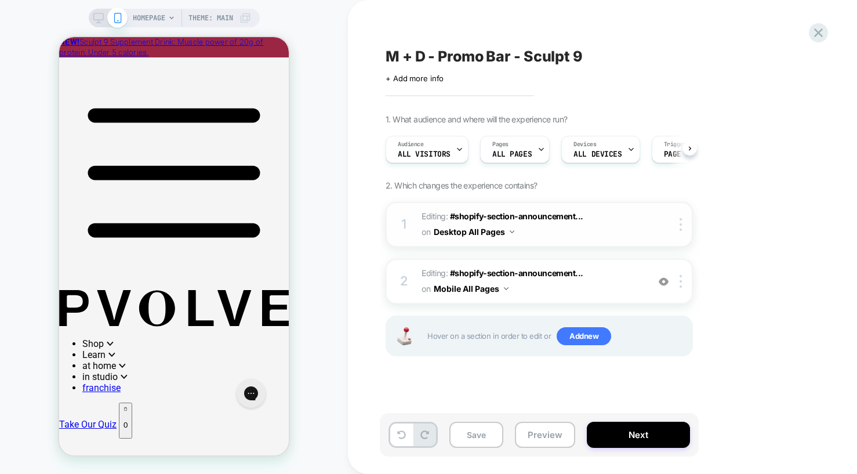
scroll to position [0, 1]
click at [490, 427] on button "Save" at bounding box center [476, 434] width 54 height 26
click at [810, 36] on icon at bounding box center [818, 33] width 16 height 16
